Goal: Navigation & Orientation: Find specific page/section

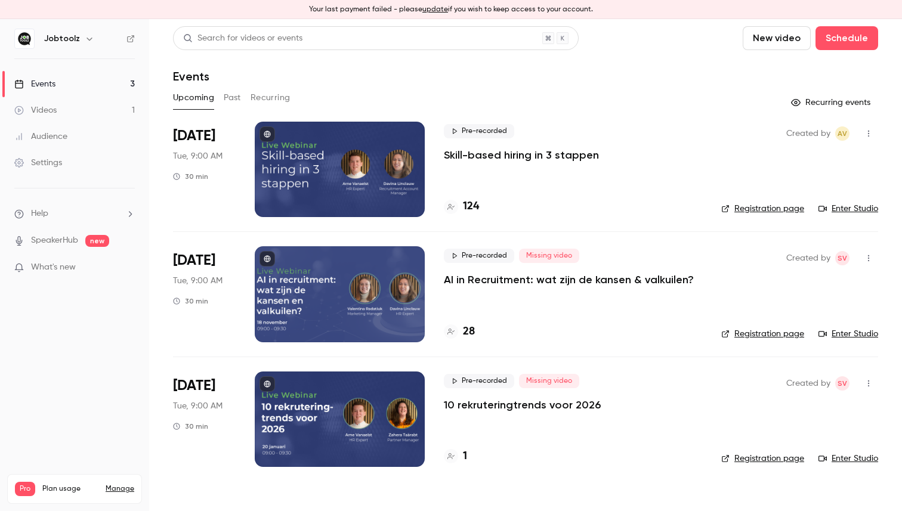
click at [35, 78] on div "Events" at bounding box center [34, 84] width 41 height 12
